Goal: Browse casually

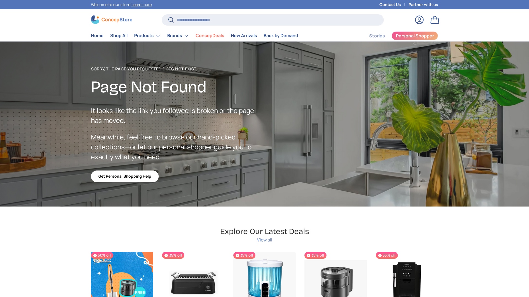
scroll to position [983, 2252]
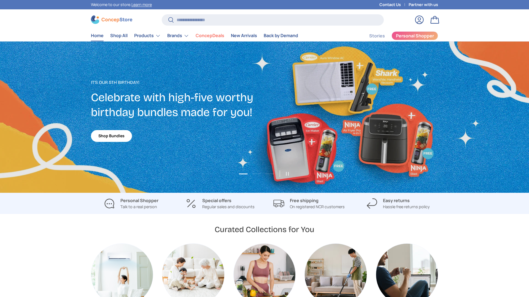
scroll to position [640, 2252]
